Goal: Task Accomplishment & Management: Manage account settings

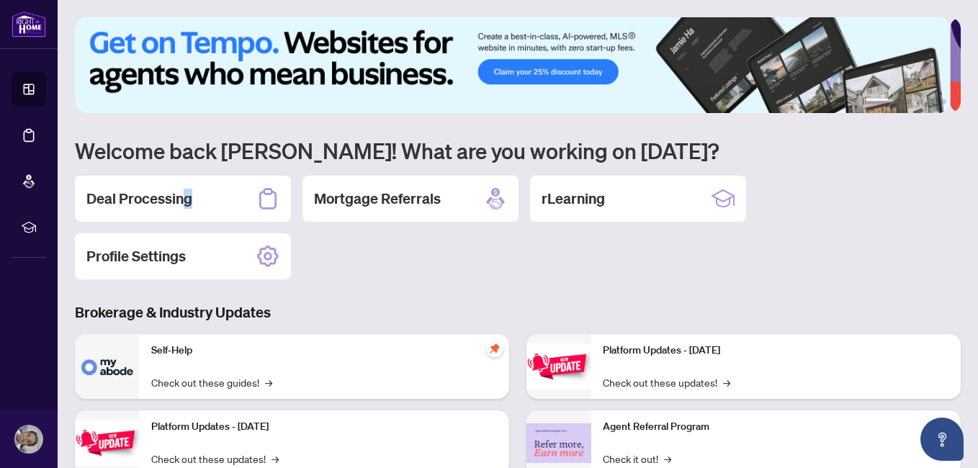
click at [188, 204] on h2 "Deal Processing" at bounding box center [139, 199] width 106 height 20
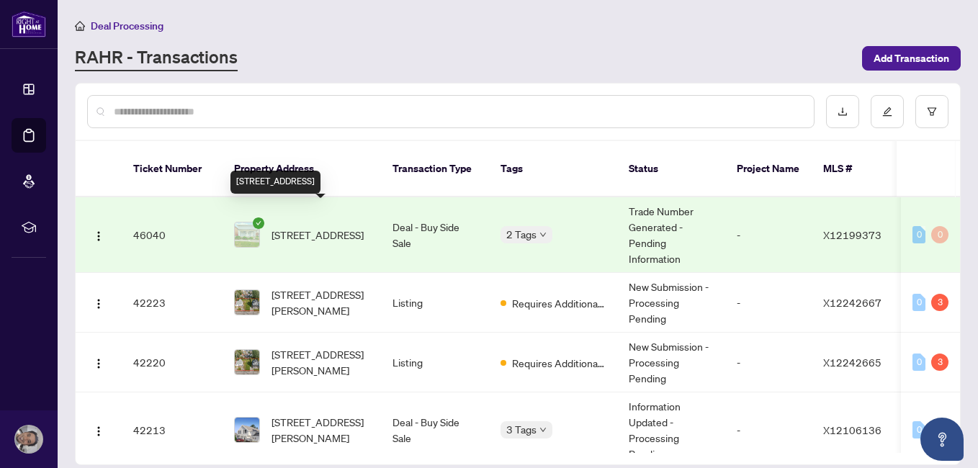
click at [332, 227] on span "[STREET_ADDRESS]" at bounding box center [317, 235] width 92 height 16
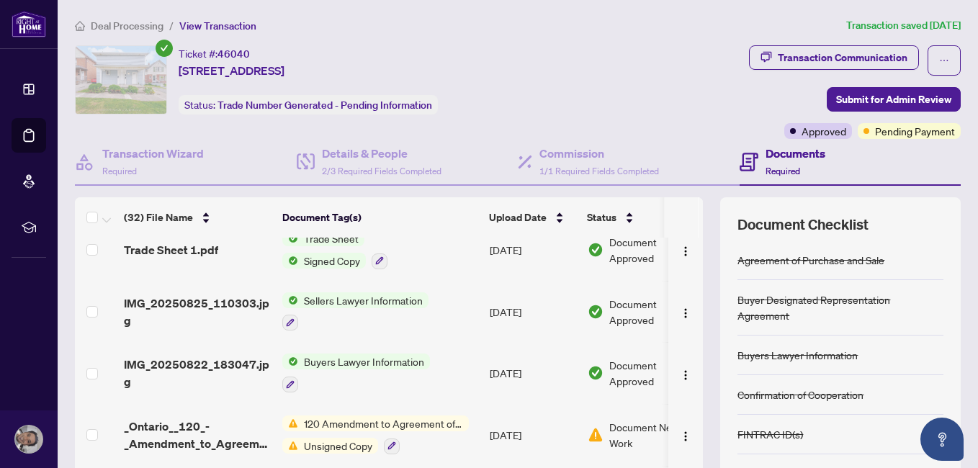
scroll to position [377, 0]
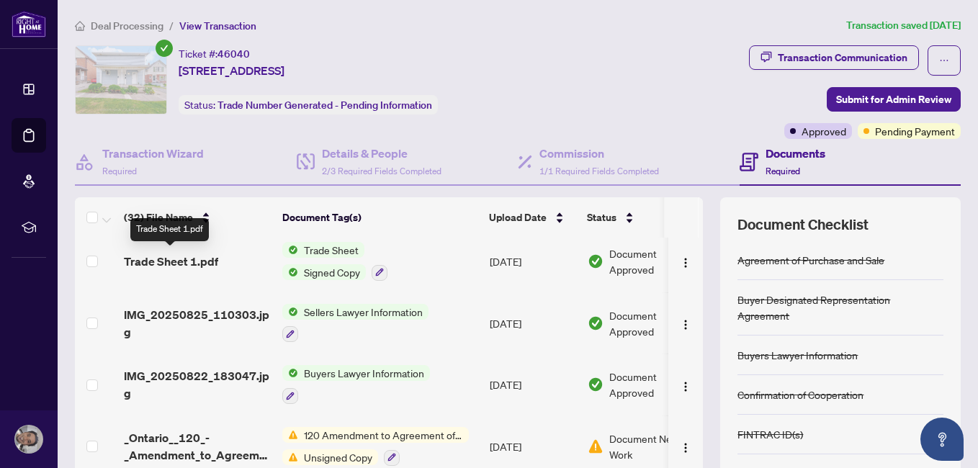
click at [197, 261] on span "Trade Sheet 1.pdf" at bounding box center [171, 261] width 94 height 17
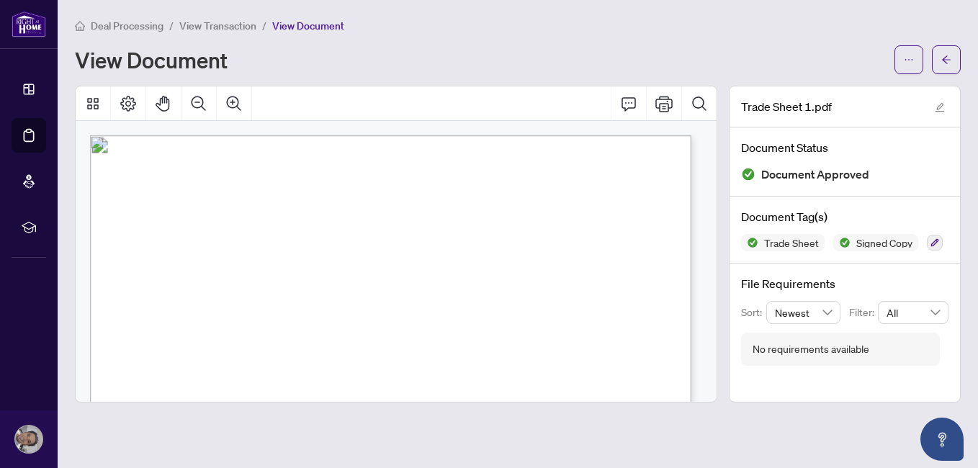
drag, startPoint x: 705, startPoint y: 175, endPoint x: 706, endPoint y: 240, distance: 65.5
click at [706, 240] on div "Authentisign ID: 83106C57-DA81-F011-B484-00224822F75A" at bounding box center [396, 261] width 641 height 281
click at [716, 199] on div at bounding box center [396, 244] width 642 height 317
